Goal: Communication & Community: Share content

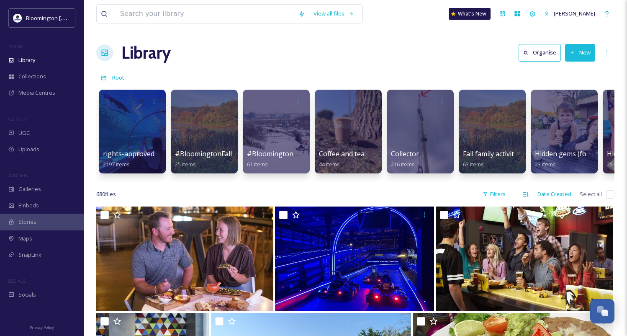
scroll to position [2201, 0]
click at [37, 133] on div "UGC" at bounding box center [42, 133] width 84 height 16
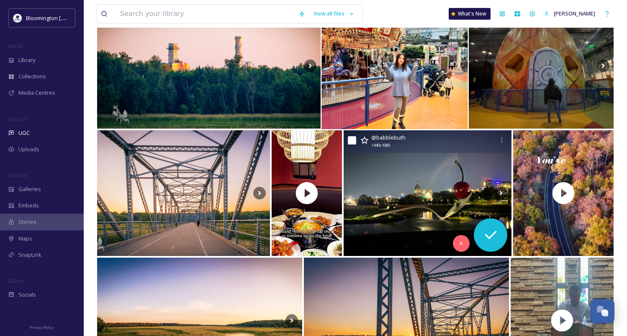
scroll to position [153, 0]
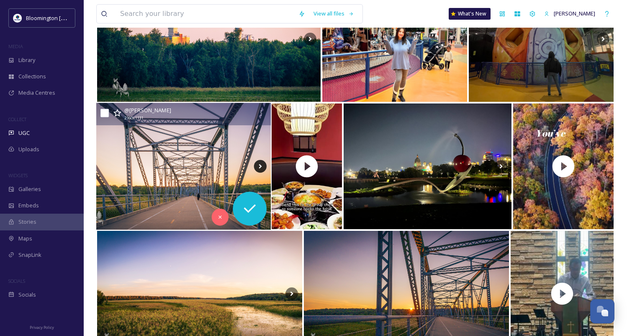
click at [262, 165] on icon at bounding box center [260, 166] width 13 height 13
click at [261, 165] on icon at bounding box center [260, 166] width 13 height 13
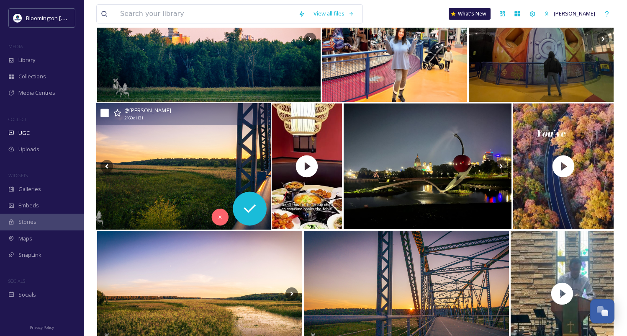
click at [261, 165] on icon at bounding box center [260, 166] width 13 height 13
click at [108, 164] on icon at bounding box center [107, 166] width 13 height 13
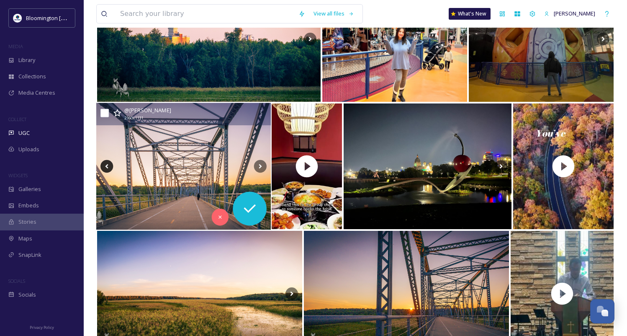
click at [108, 164] on icon at bounding box center [107, 166] width 13 height 13
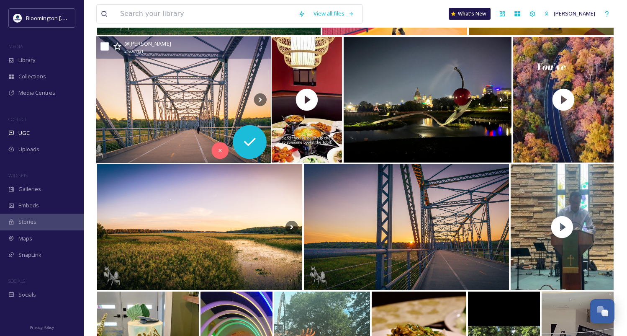
scroll to position [221, 0]
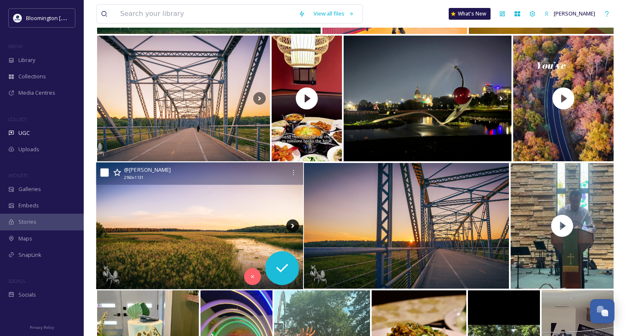
click at [289, 225] on icon at bounding box center [293, 225] width 13 height 13
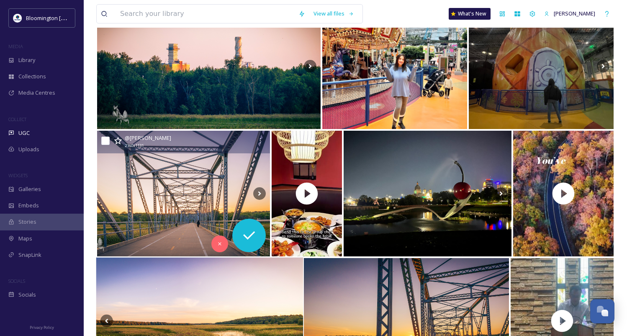
scroll to position [116, 0]
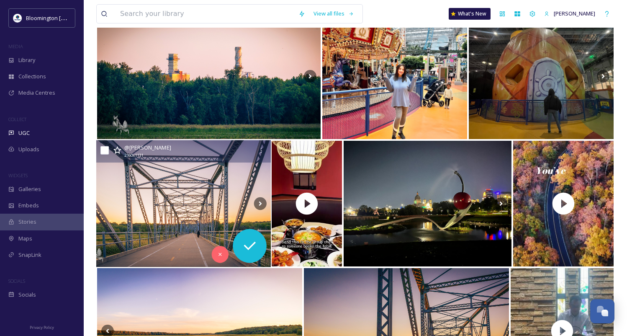
click at [194, 201] on img at bounding box center [183, 203] width 175 height 127
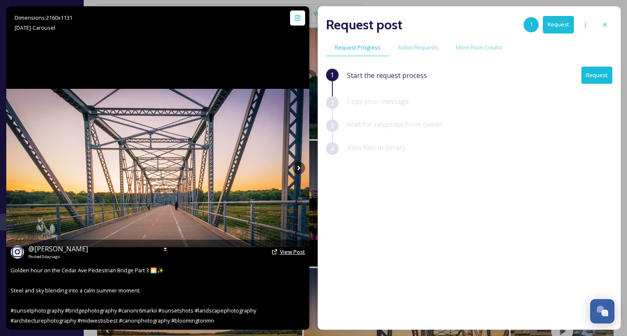
click at [293, 253] on span "View Post" at bounding box center [292, 252] width 25 height 8
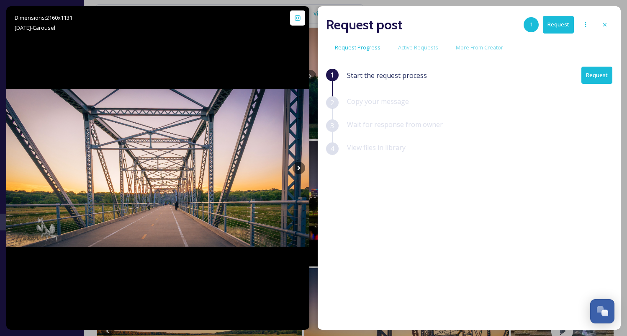
drag, startPoint x: 607, startPoint y: 25, endPoint x: 602, endPoint y: 26, distance: 5.2
click at [607, 25] on icon at bounding box center [605, 24] width 7 height 7
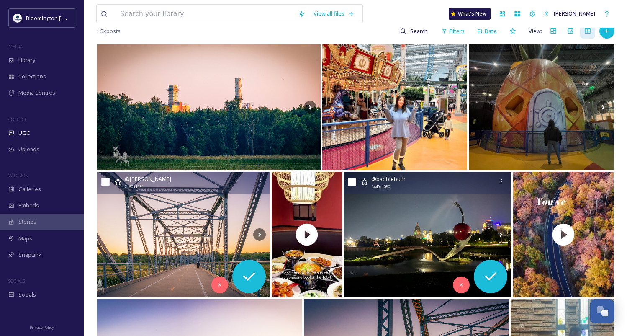
scroll to position [78, 0]
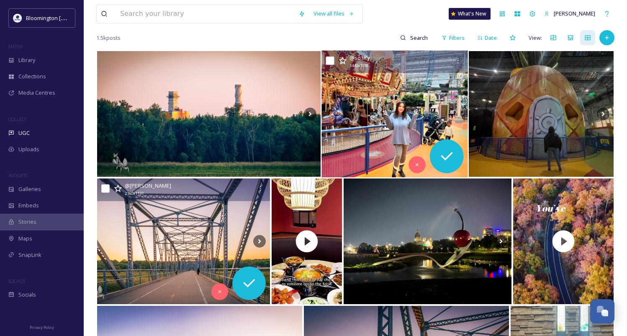
click at [390, 111] on img at bounding box center [395, 114] width 147 height 127
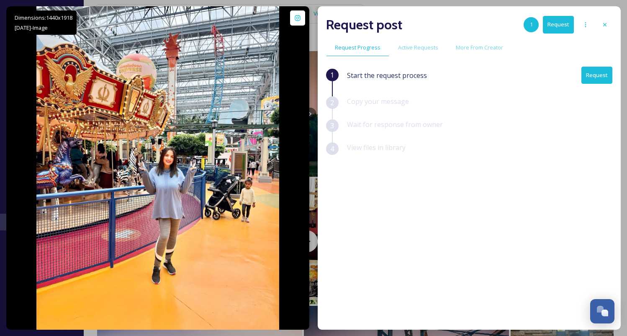
drag, startPoint x: 606, startPoint y: 24, endPoint x: 600, endPoint y: 26, distance: 6.0
click at [605, 24] on icon at bounding box center [605, 24] width 3 height 3
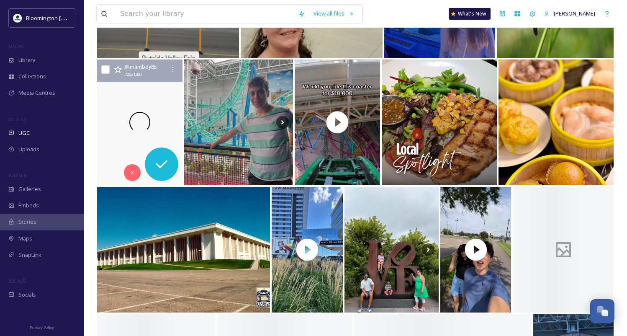
scroll to position [1117, 0]
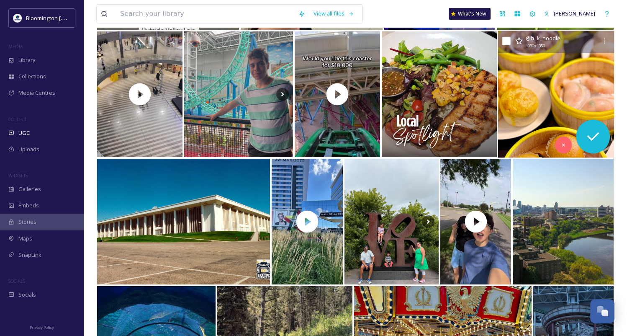
click at [535, 105] on img at bounding box center [556, 94] width 116 height 127
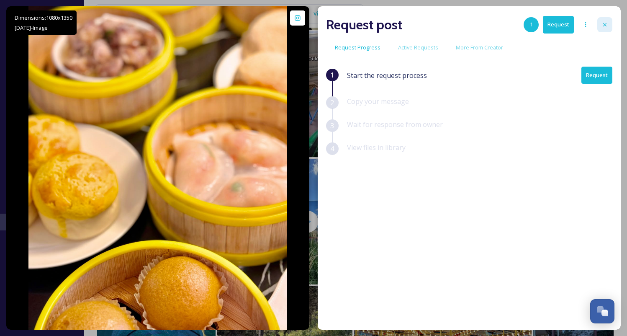
click at [607, 22] on icon at bounding box center [605, 24] width 7 height 7
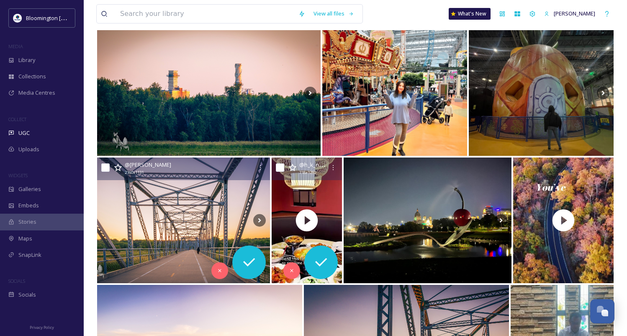
scroll to position [108, 0]
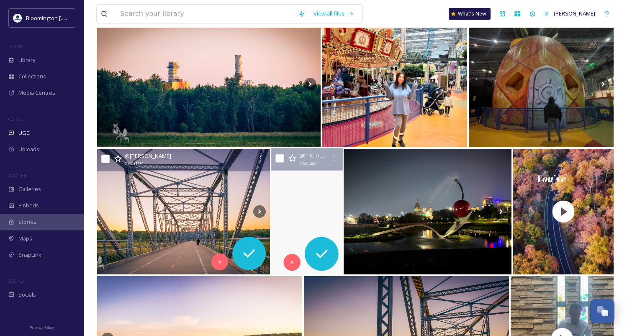
click at [319, 191] on video "Can’t decide what to eat? Let Hong Kong Noodle be your answer — dim sum, noodle…" at bounding box center [307, 211] width 76 height 127
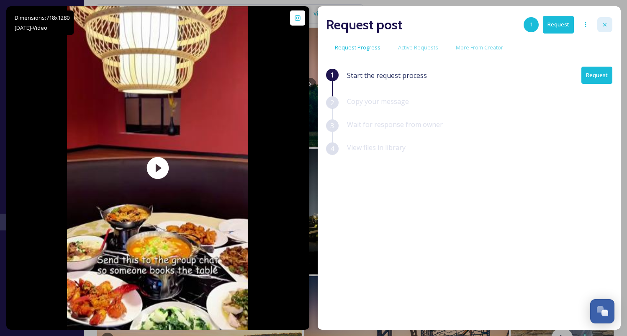
click at [605, 24] on icon at bounding box center [605, 24] width 3 height 3
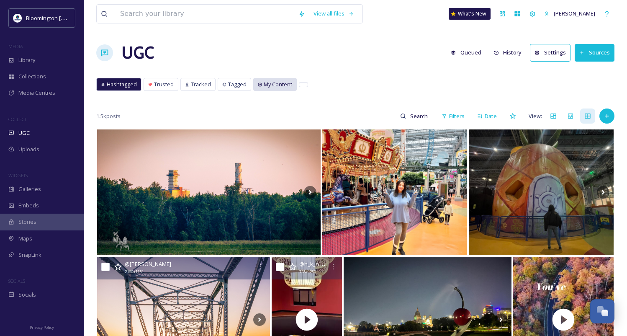
click at [266, 83] on span "My Content" at bounding box center [278, 84] width 28 height 8
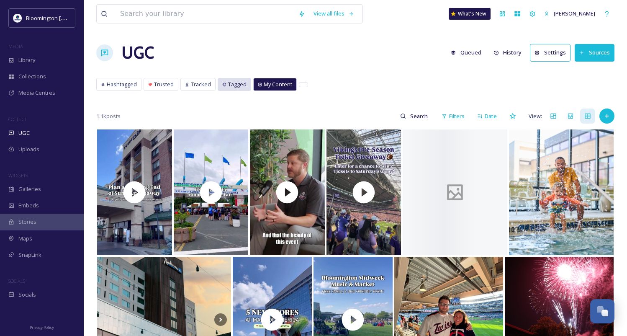
click at [231, 84] on span "Tagged" at bounding box center [237, 84] width 18 height 8
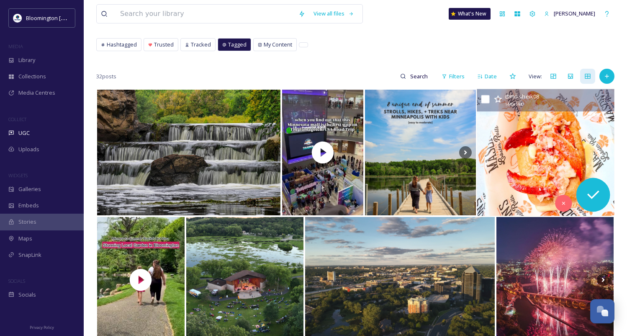
scroll to position [54, 0]
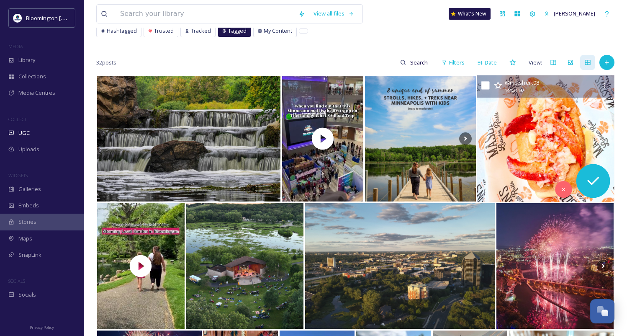
click at [538, 142] on img at bounding box center [545, 138] width 137 height 127
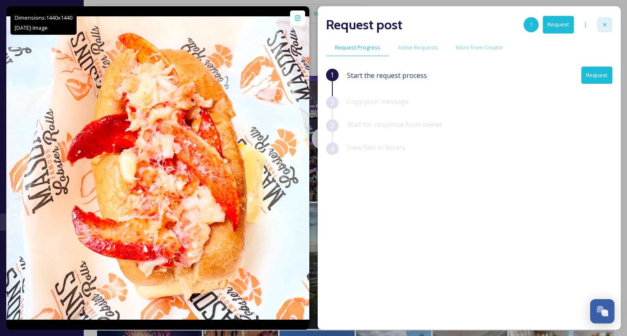
click at [605, 24] on icon at bounding box center [605, 24] width 3 height 3
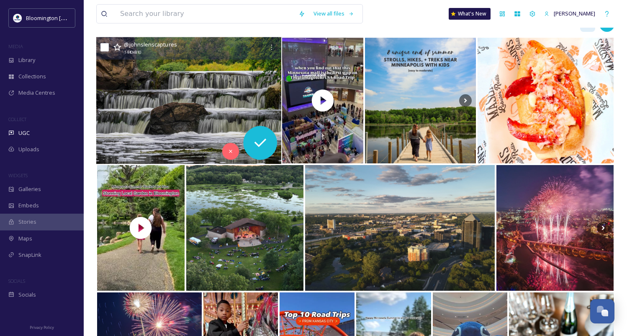
scroll to position [102, 0]
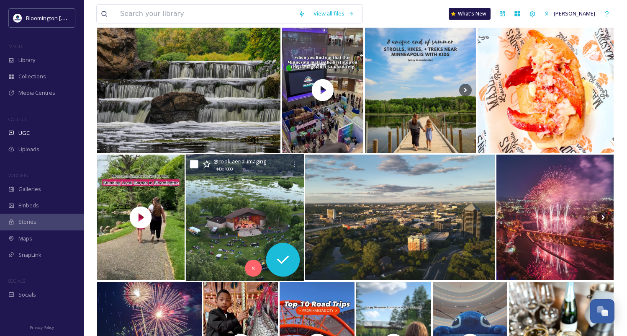
click at [254, 194] on img at bounding box center [245, 217] width 119 height 127
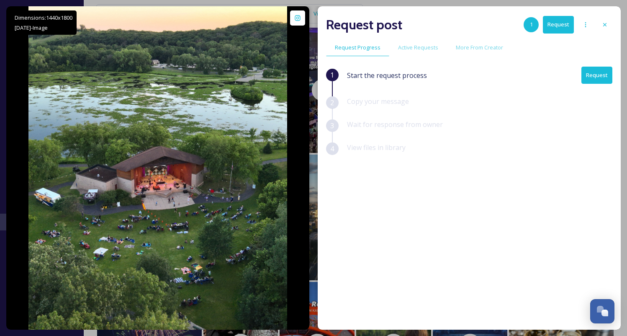
click at [592, 75] on button "Request" at bounding box center [597, 75] width 31 height 17
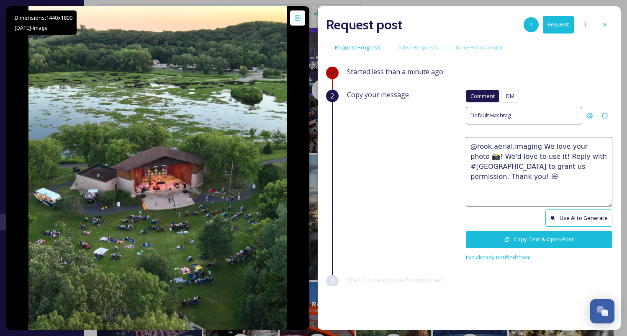
drag, startPoint x: 531, startPoint y: 156, endPoint x: 472, endPoint y: 145, distance: 60.1
click at [472, 145] on textarea "@rook.aerial.imaging We love your photo 📸! We'd love to use it! Reply with #[GE…" at bounding box center [539, 172] width 147 height 70
drag, startPoint x: 588, startPoint y: 177, endPoint x: 544, endPoint y: 176, distance: 44.4
click at [544, 176] on textarea "This shot is awesome! We'd love to use this to help promote Bloomington. If tha…" at bounding box center [539, 172] width 147 height 70
drag, startPoint x: 473, startPoint y: 145, endPoint x: 482, endPoint y: 147, distance: 8.6
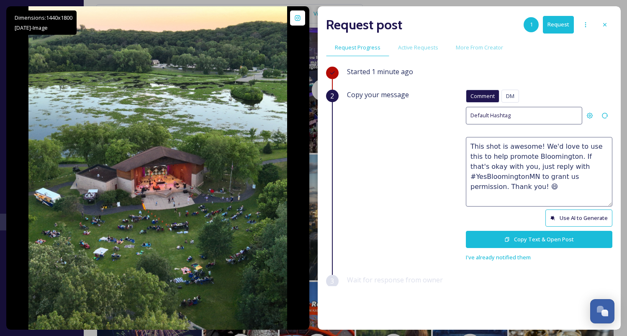
click at [474, 145] on textarea "This shot is awesome! We'd love to use this to help promote Bloomington. If tha…" at bounding box center [539, 172] width 147 height 70
click at [530, 185] on textarea "Wow,this shot is awesome! We'd love to use this to help promote Bloomington. If…" at bounding box center [539, 172] width 147 height 70
click at [488, 145] on textarea "Wow,this shot is awesome! We'd love to use this to help promote Bloomington. If…" at bounding box center [539, 172] width 147 height 70
click at [526, 183] on textarea "Wow, this shot is awesome! We'd love to use this to help promote Bloomington. I…" at bounding box center [539, 172] width 147 height 70
drag, startPoint x: 517, startPoint y: 188, endPoint x: 476, endPoint y: 186, distance: 41.1
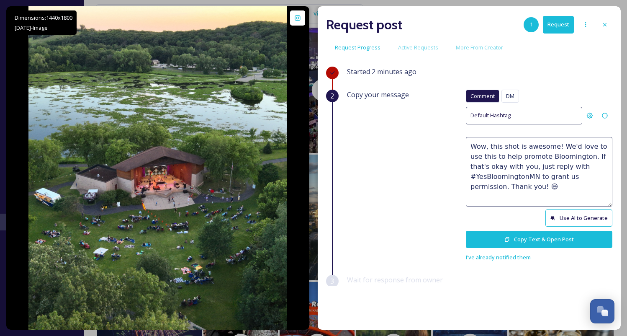
click at [476, 186] on textarea "Wow, this shot is awesome! We'd love to use this to help promote Bloomington. I…" at bounding box center [539, 172] width 147 height 70
type textarea "Wow, this shot is awesome! We'd love to use this to help promote Bloomington. I…"
click at [529, 238] on button "Copy Text & Open Post" at bounding box center [539, 239] width 147 height 17
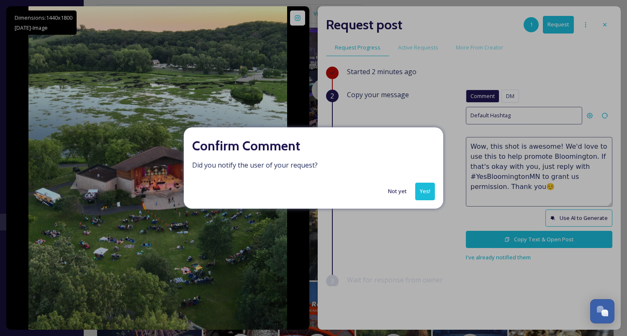
click at [429, 188] on button "Yes!" at bounding box center [426, 191] width 20 height 17
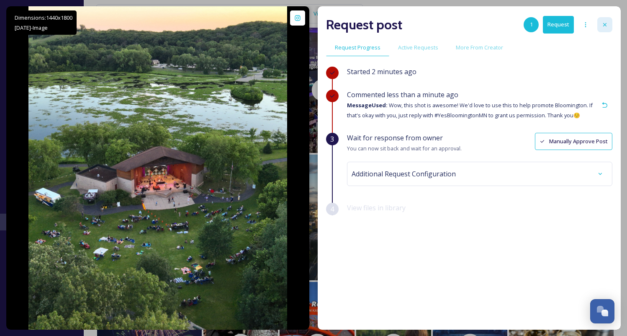
click at [605, 25] on icon at bounding box center [605, 24] width 3 height 3
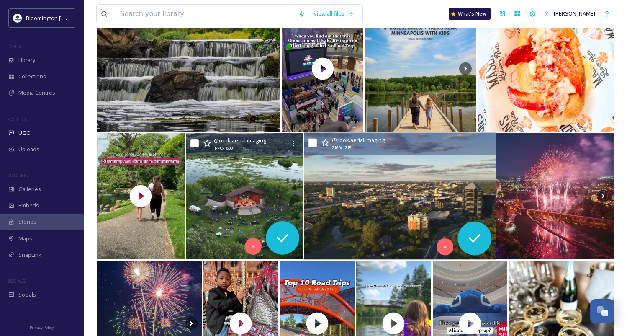
scroll to position [125, 0]
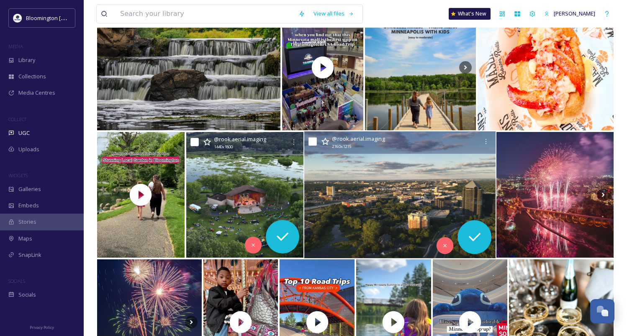
click at [402, 194] on img at bounding box center [400, 195] width 191 height 127
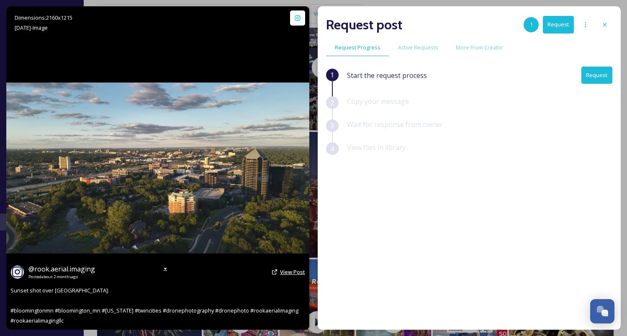
click at [290, 272] on span "View Post" at bounding box center [292, 272] width 25 height 8
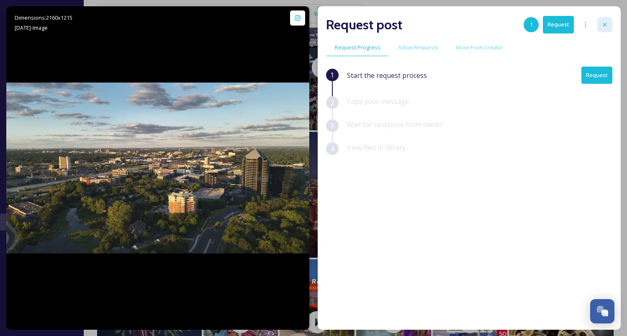
click at [605, 23] on icon at bounding box center [605, 24] width 7 height 7
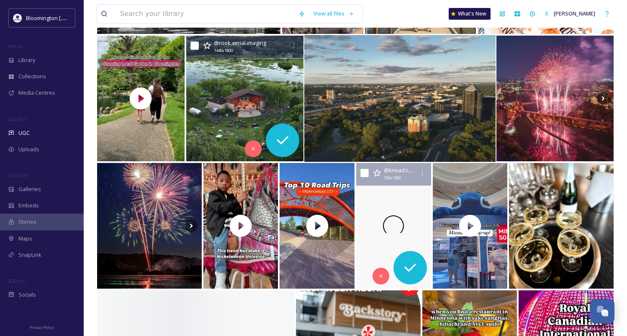
scroll to position [222, 0]
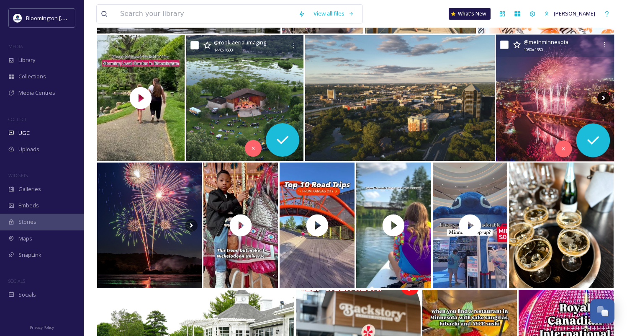
click at [606, 96] on icon at bounding box center [604, 98] width 13 height 13
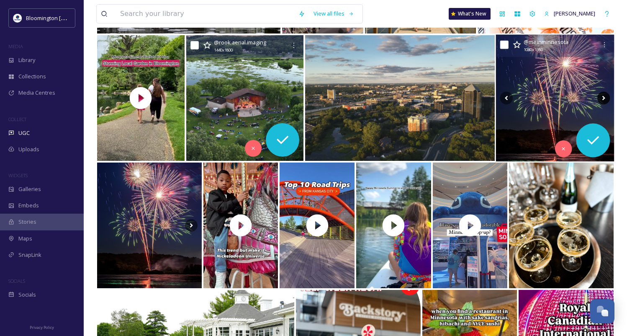
click at [604, 96] on icon at bounding box center [604, 98] width 13 height 13
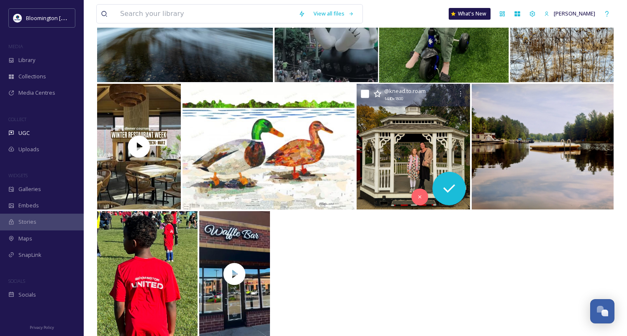
scroll to position [821, 0]
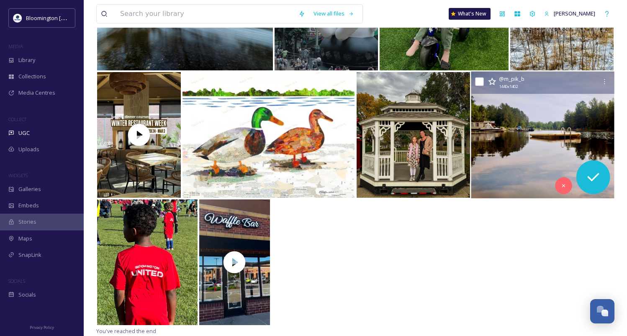
click at [525, 136] on img at bounding box center [542, 135] width 143 height 127
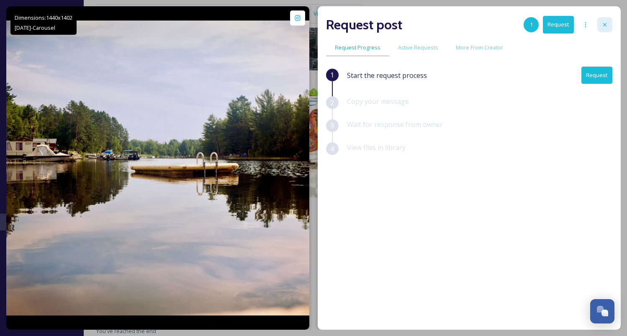
click at [602, 24] on icon at bounding box center [605, 24] width 7 height 7
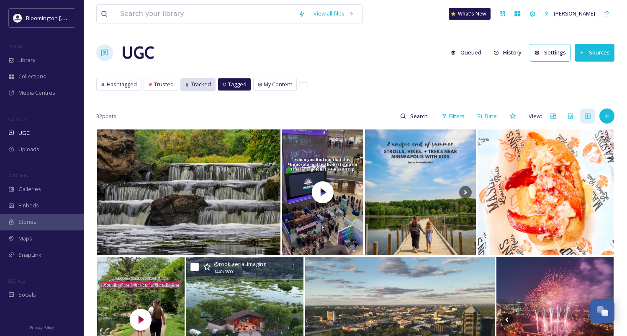
click at [202, 83] on span "Tracked" at bounding box center [201, 84] width 20 height 8
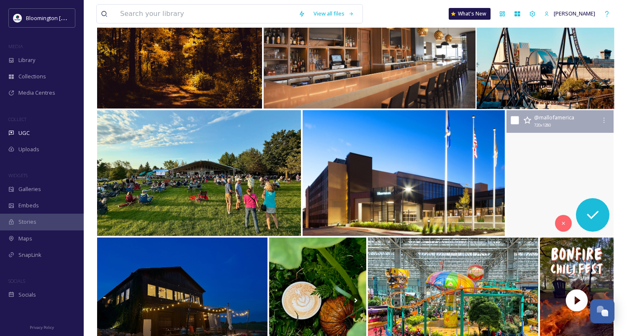
scroll to position [150, 0]
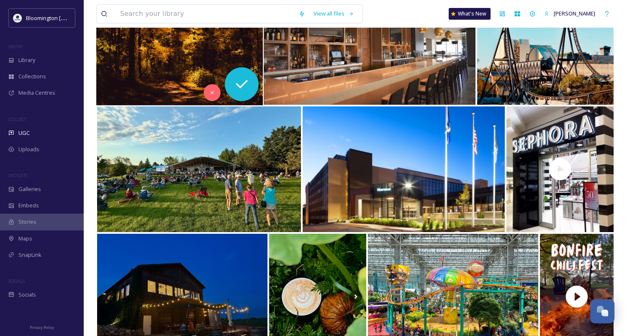
click at [182, 70] on img at bounding box center [179, 42] width 167 height 127
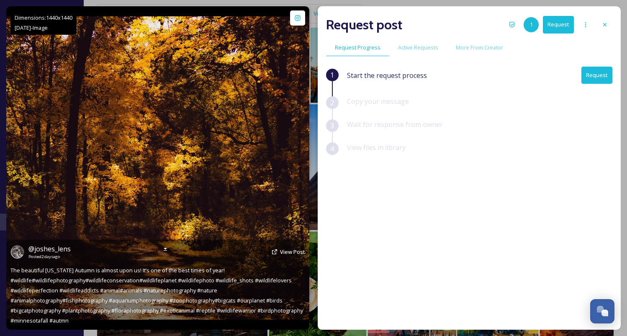
scroll to position [153, 0]
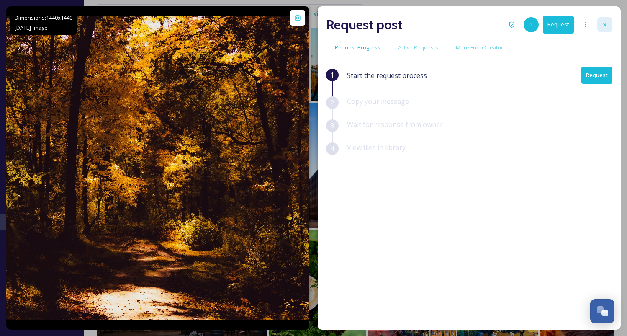
click at [603, 26] on icon at bounding box center [605, 24] width 7 height 7
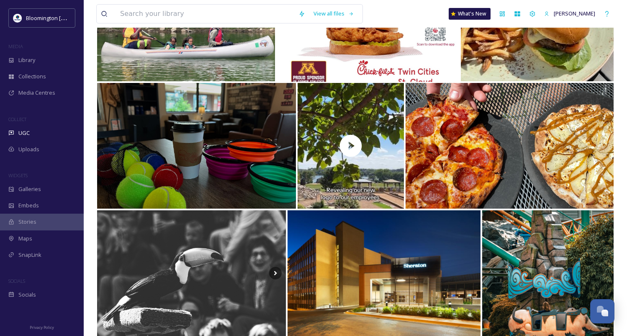
scroll to position [817, 0]
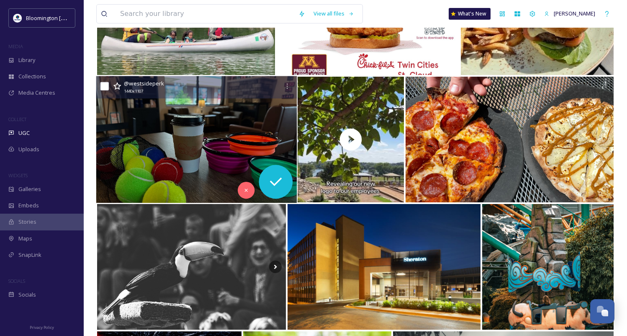
click at [181, 156] on img at bounding box center [196, 139] width 201 height 127
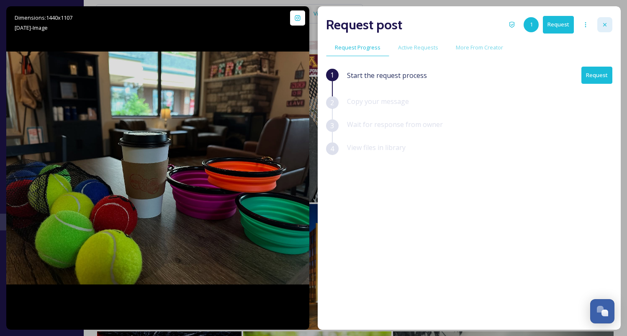
click at [602, 23] on icon at bounding box center [605, 24] width 7 height 7
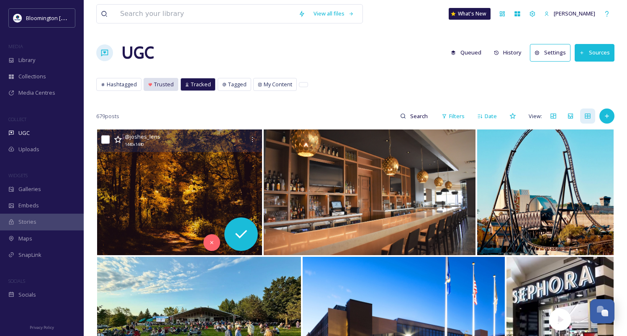
click at [167, 84] on span "Trusted" at bounding box center [164, 84] width 20 height 8
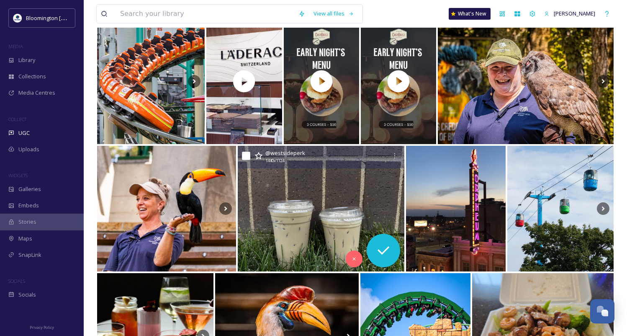
scroll to position [1240, 0]
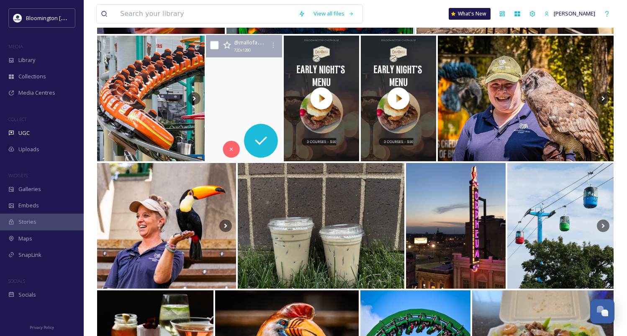
click at [271, 105] on video "laderach_na is now open at Mall of America! 🎉 \a\aFind the luxury Swiss chocola…" at bounding box center [244, 98] width 76 height 127
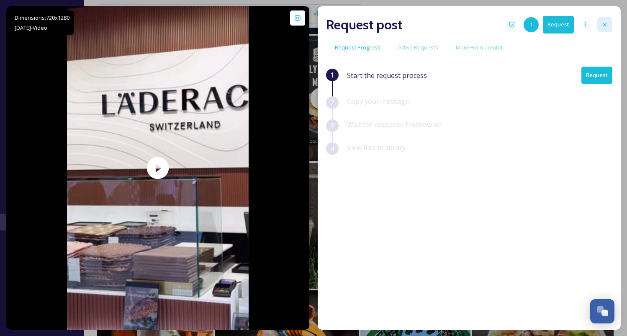
click at [607, 22] on icon at bounding box center [605, 24] width 7 height 7
